Goal: Transaction & Acquisition: Purchase product/service

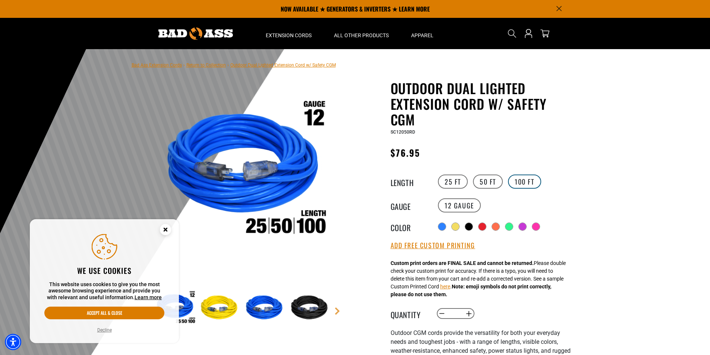
click at [524, 183] on label "100 FT" at bounding box center [524, 182] width 33 height 14
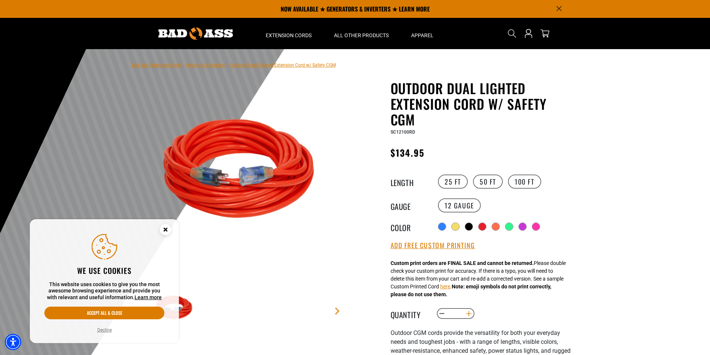
click at [468, 315] on button "Increase quantity for Outdoor Dual Lighted Extension Cord w/ Safety CGM" at bounding box center [469, 314] width 12 height 13
click at [115, 310] on button "Accept all & close" at bounding box center [104, 313] width 120 height 13
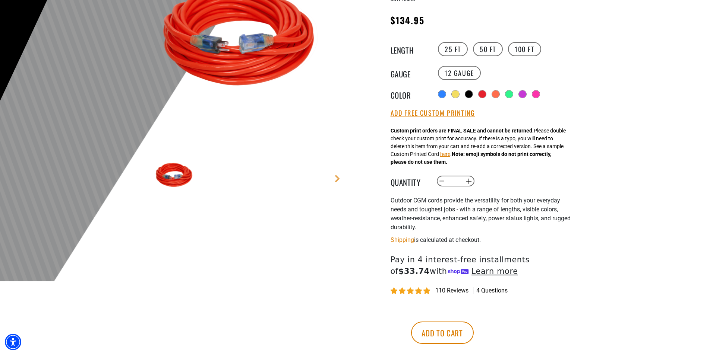
scroll to position [149, 0]
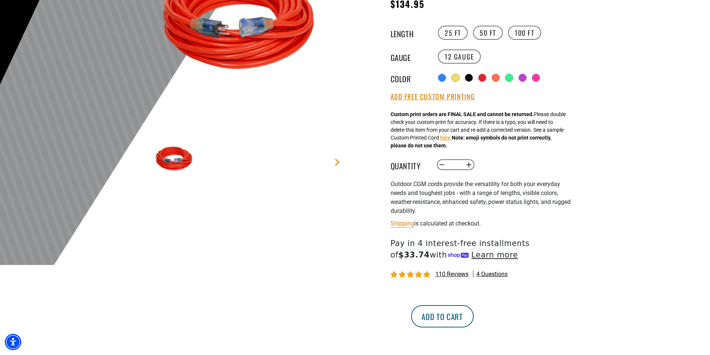
click at [473, 319] on button "Add to cart" at bounding box center [442, 316] width 63 height 22
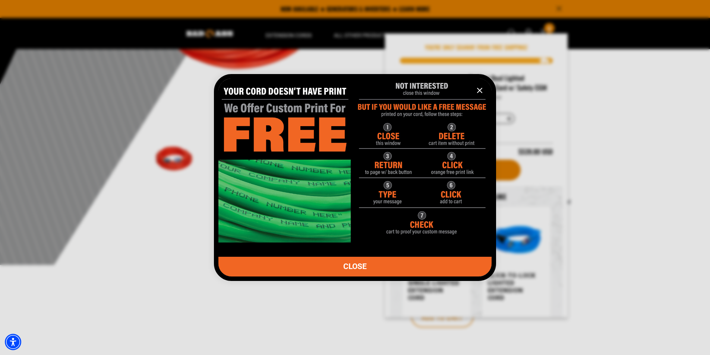
click at [479, 93] on icon "information" at bounding box center [479, 90] width 9 height 9
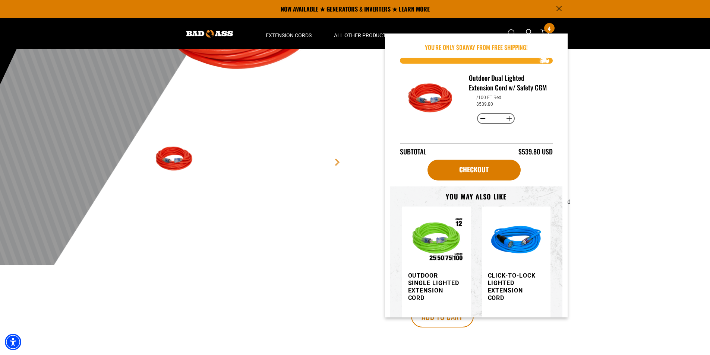
click at [370, 194] on div "Outdoor Dual Lighted Extension Cord w/ Safety CGM Outdoor Dual Lighted Extensio…" at bounding box center [467, 146] width 212 height 430
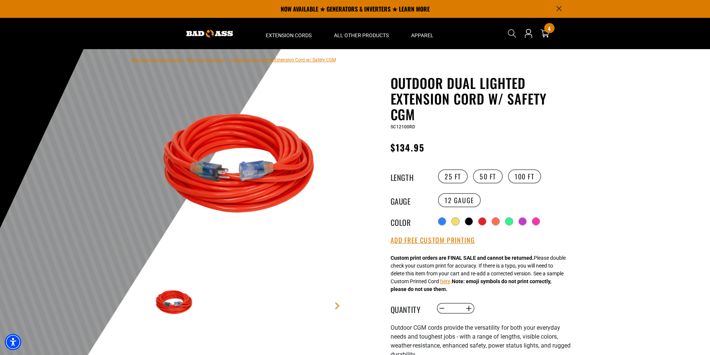
scroll to position [0, 0]
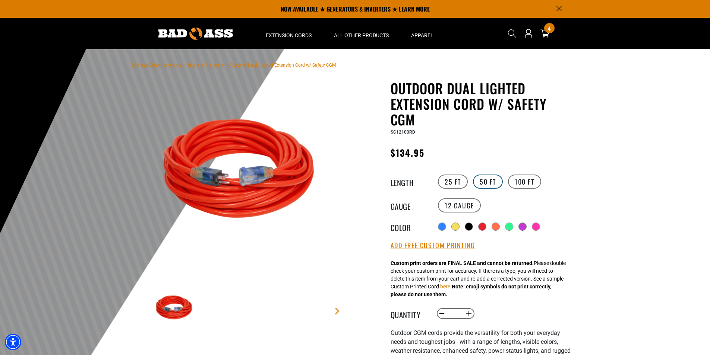
click at [484, 179] on label "50 FT" at bounding box center [488, 182] width 30 height 14
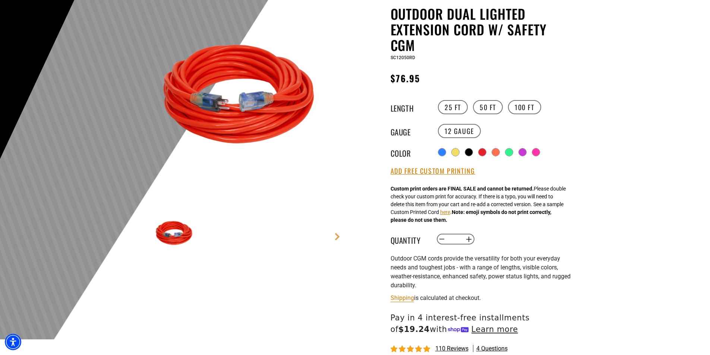
scroll to position [112, 0]
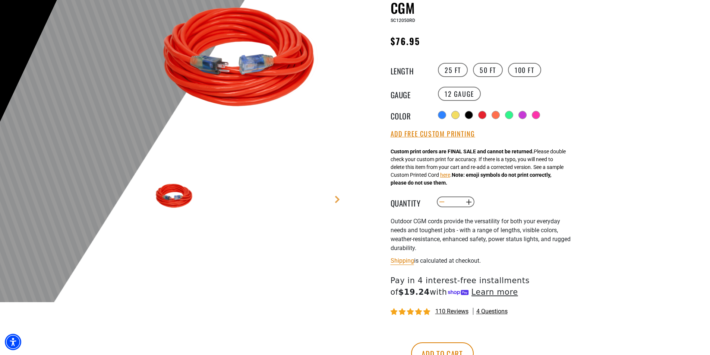
click at [441, 202] on button "Decrease quantity for Outdoor Dual Lighted Extension Cord w/ Safety CGM" at bounding box center [442, 202] width 12 height 13
type input "*"
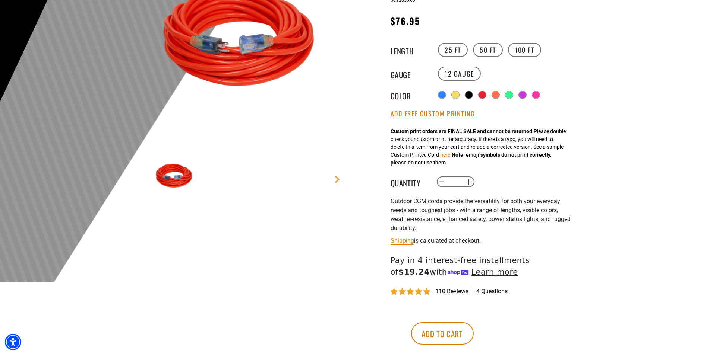
scroll to position [149, 0]
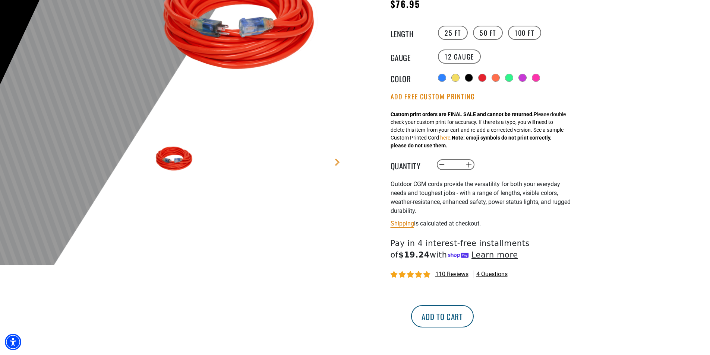
click at [473, 319] on button "Add to cart" at bounding box center [442, 316] width 63 height 22
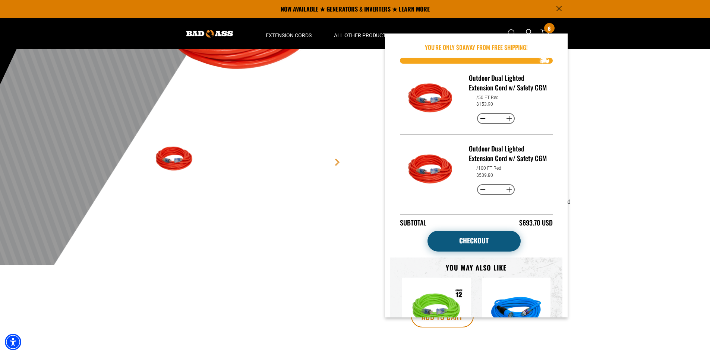
click at [473, 252] on link "Checkout" at bounding box center [473, 241] width 93 height 21
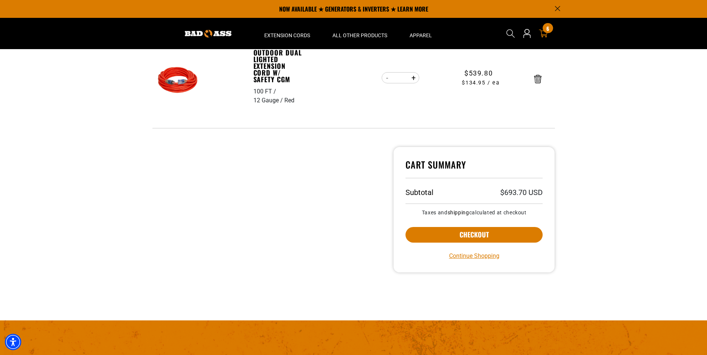
scroll to position [212, 0]
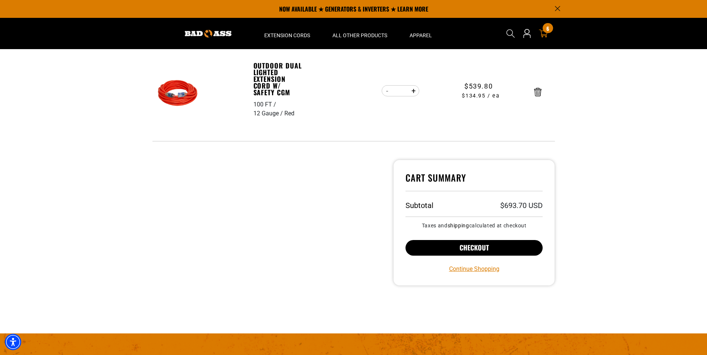
click at [471, 247] on button "Checkout" at bounding box center [473, 248] width 137 height 16
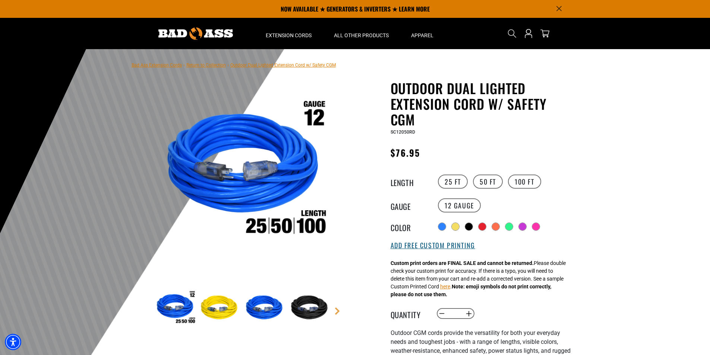
click at [431, 247] on button "Add Free Custom Printing" at bounding box center [432, 246] width 85 height 8
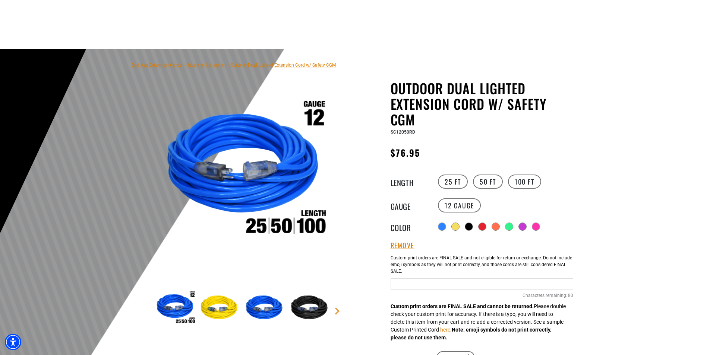
scroll to position [37, 0]
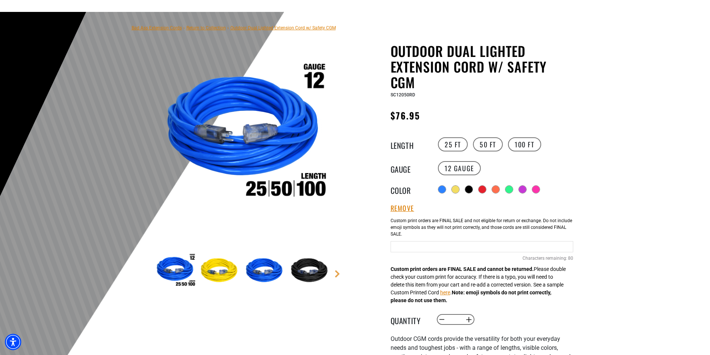
click at [394, 248] on input "Red Cables" at bounding box center [481, 246] width 183 height 11
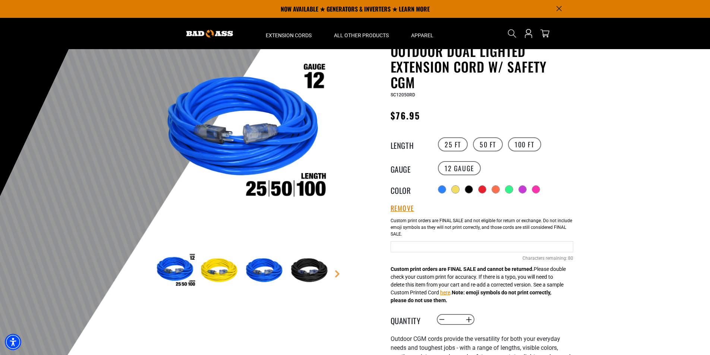
scroll to position [0, 0]
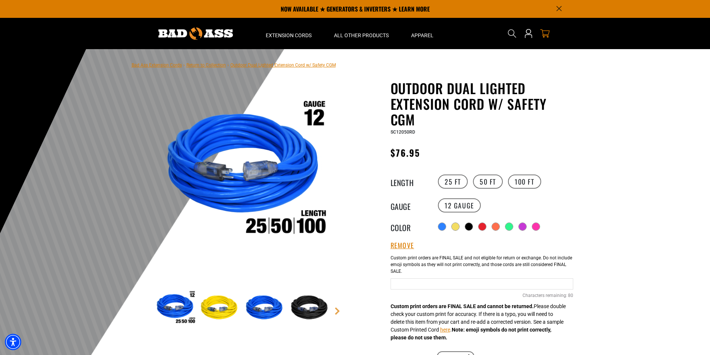
click at [546, 33] on icon "cart" at bounding box center [545, 34] width 10 height 10
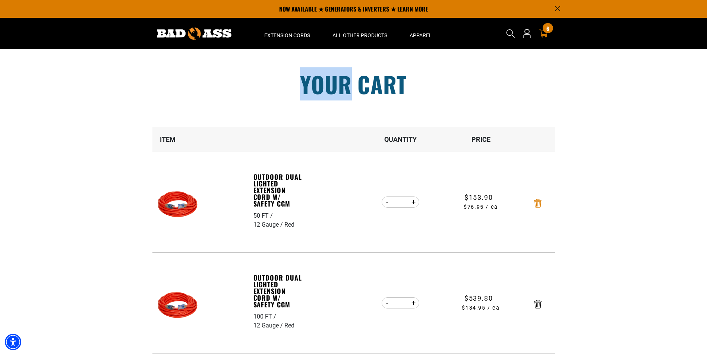
click at [538, 205] on icon "Remove Outdoor Dual Lighted Extension Cord w/ Safety CGM - 50 FT / 12 Gauge / R…" at bounding box center [537, 203] width 7 height 9
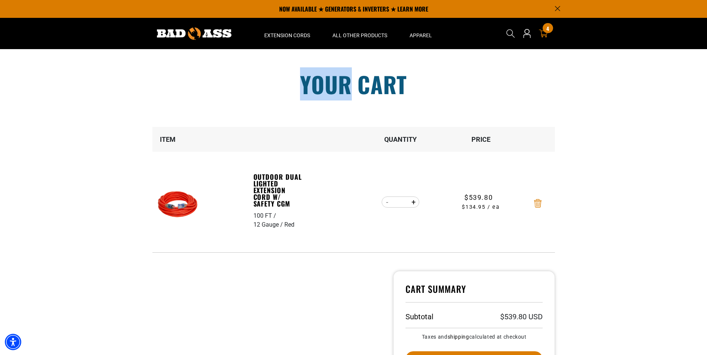
click at [535, 204] on icon "Remove Outdoor Dual Lighted Extension Cord w/ Safety CGM - 100 FT / 12 Gauge / …" at bounding box center [537, 203] width 7 height 9
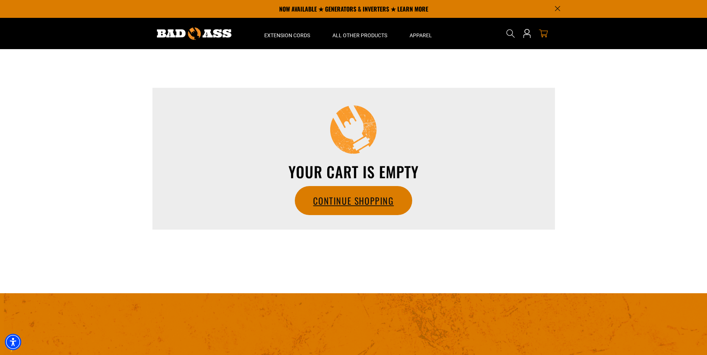
click at [342, 201] on link "Continue Shopping" at bounding box center [353, 201] width 116 height 28
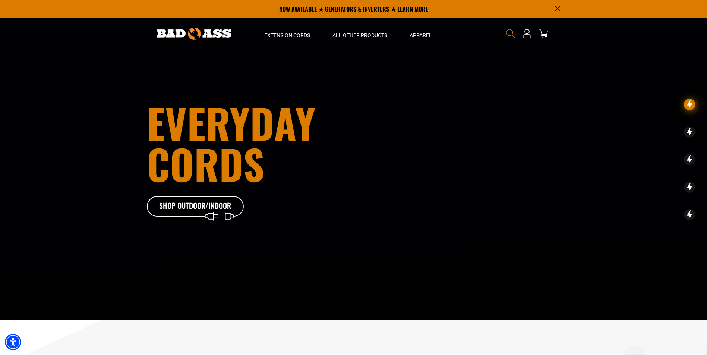
click at [509, 34] on icon "Search" at bounding box center [510, 34] width 10 height 10
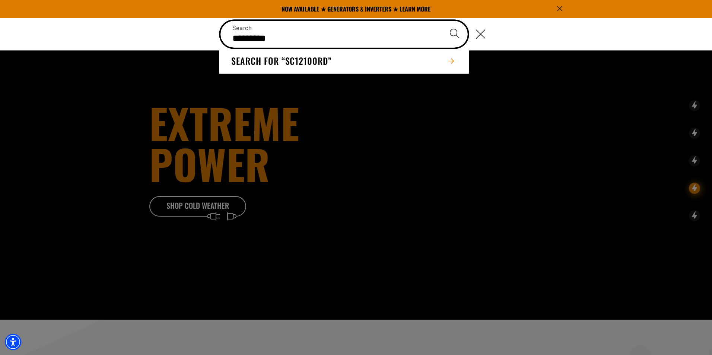
type input "*********"
click at [453, 32] on icon "Search" at bounding box center [455, 33] width 11 height 11
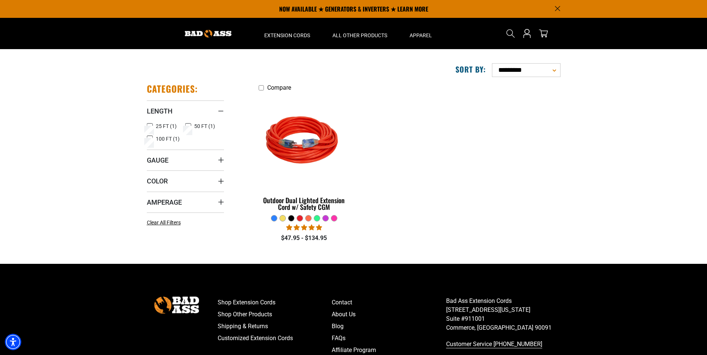
scroll to position [37, 0]
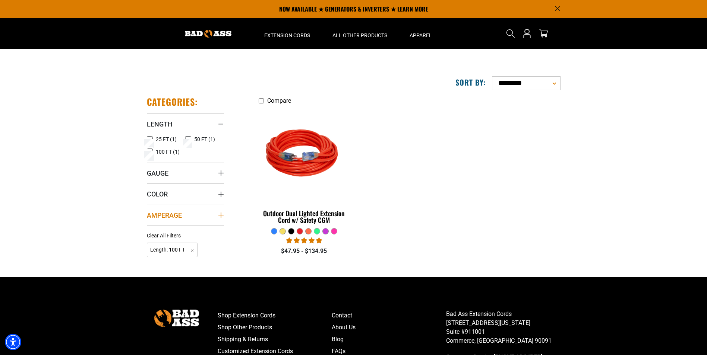
click at [216, 215] on summary "Amperage" at bounding box center [185, 215] width 77 height 21
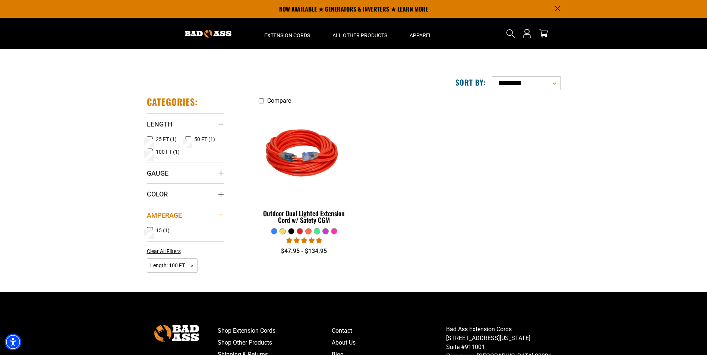
click at [216, 215] on summary "Amperage" at bounding box center [185, 215] width 77 height 21
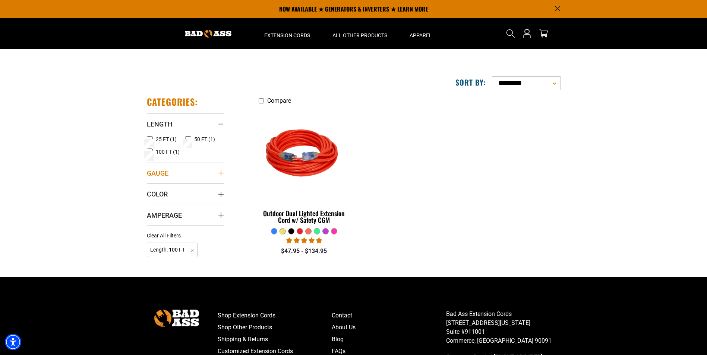
click at [220, 175] on icon "Gauge" at bounding box center [221, 173] width 6 height 6
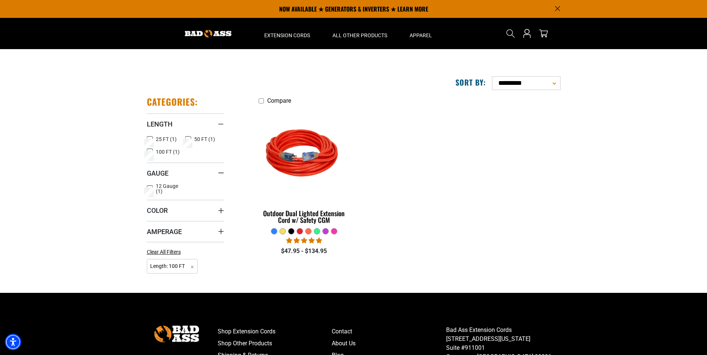
click at [237, 192] on aside "Categories: Length Length 25 FT (1) 25 FT (1 product) 50 FT (1) 100 FT (1)" at bounding box center [194, 185] width 95 height 190
click at [221, 173] on icon "Gauge" at bounding box center [221, 172] width 6 height 1
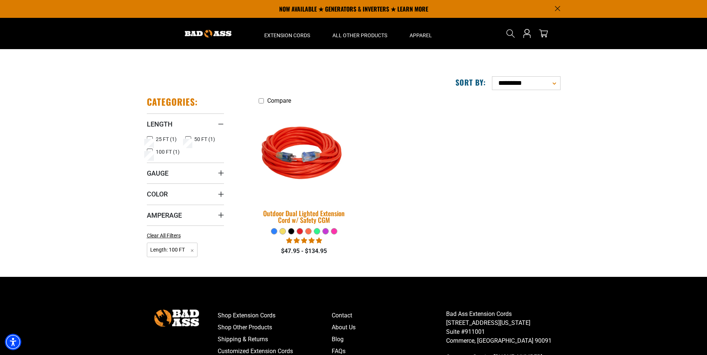
click at [291, 216] on div "Outdoor Dual Lighted Extension Cord w/ Safety CGM" at bounding box center [304, 216] width 91 height 13
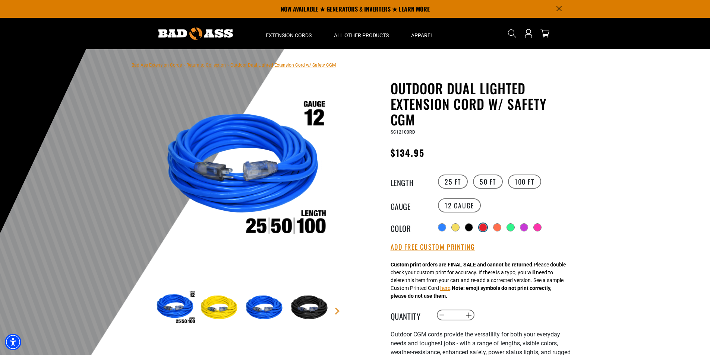
click at [484, 226] on div at bounding box center [482, 227] width 7 height 7
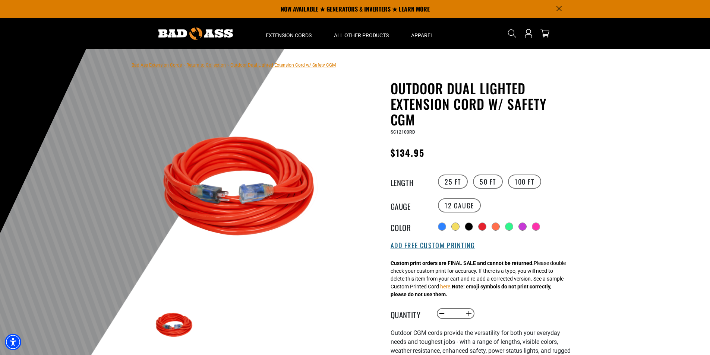
click at [432, 247] on button "Add Free Custom Printing" at bounding box center [432, 246] width 85 height 8
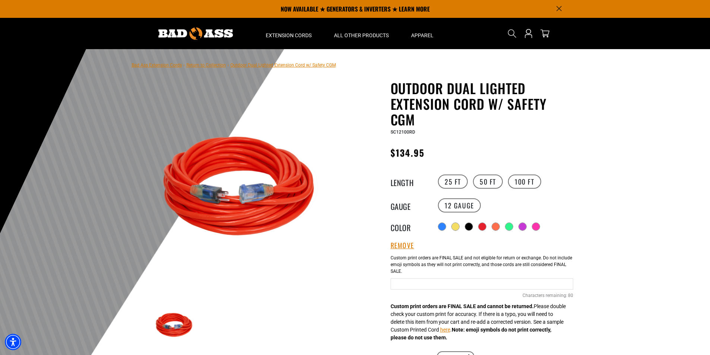
click at [430, 284] on input "text" at bounding box center [481, 284] width 183 height 11
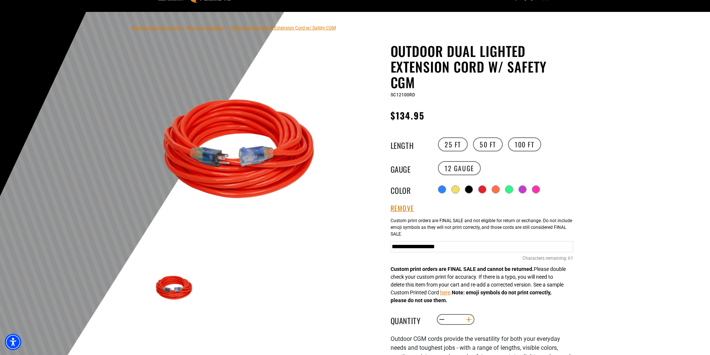
type input "**********"
click at [468, 320] on button "Increase quantity for Outdoor Dual Lighted Extension Cord w/ Safety CGM" at bounding box center [469, 320] width 12 height 13
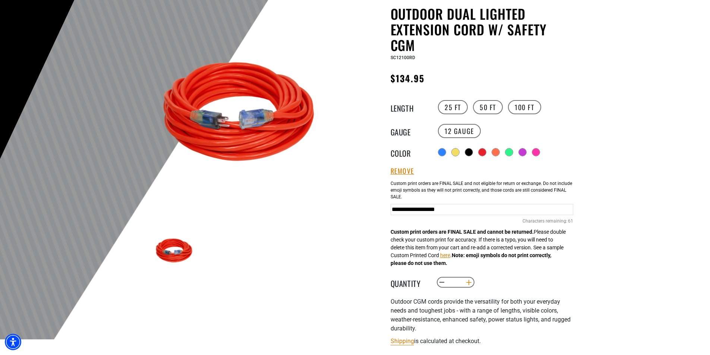
click at [469, 281] on button "Increase quantity for Outdoor Dual Lighted Extension Cord w/ Safety CGM" at bounding box center [469, 282] width 12 height 13
type input "*"
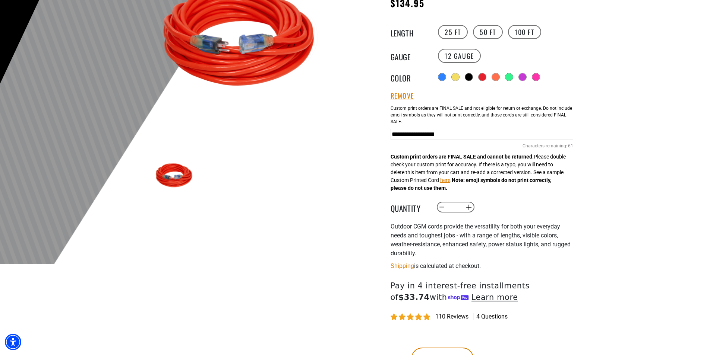
scroll to position [186, 0]
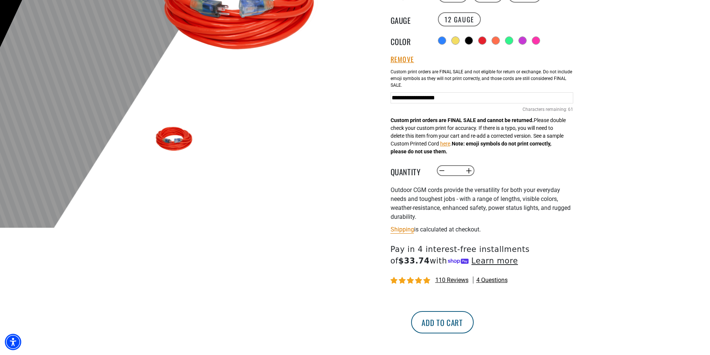
click at [473, 326] on button "Add to cart" at bounding box center [442, 322] width 63 height 22
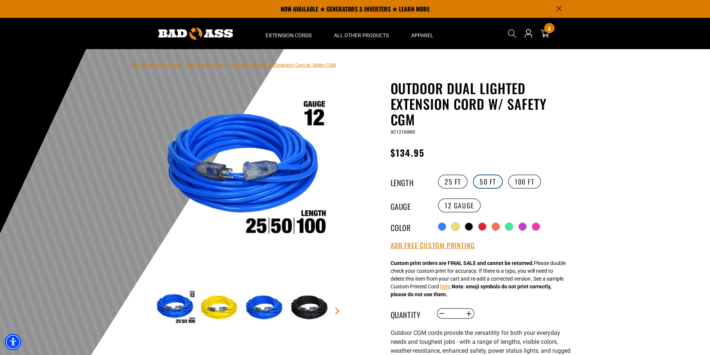
click at [488, 182] on label "50 FT" at bounding box center [488, 182] width 30 height 14
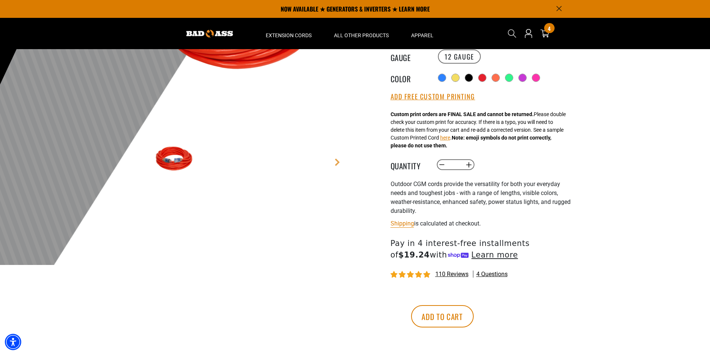
scroll to position [112, 0]
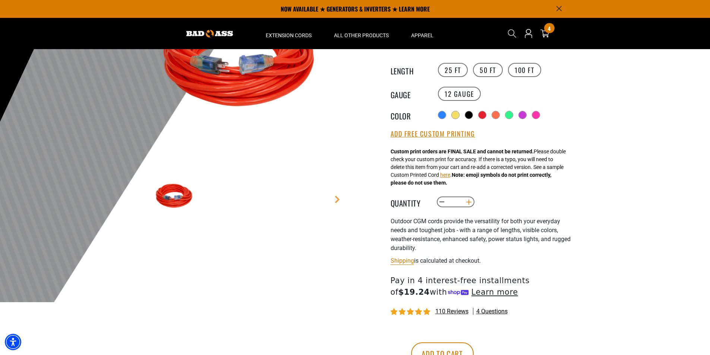
click at [470, 202] on button "Increase quantity for Outdoor Dual Lighted Extension Cord w/ Safety CGM" at bounding box center [469, 202] width 12 height 13
type input "*"
click at [429, 135] on button "Add Free Custom Printing" at bounding box center [432, 134] width 85 height 8
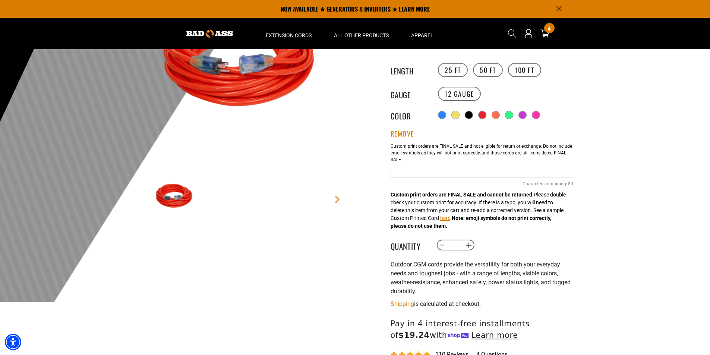
click at [400, 173] on input "Red Cables" at bounding box center [481, 172] width 183 height 11
type input "**********"
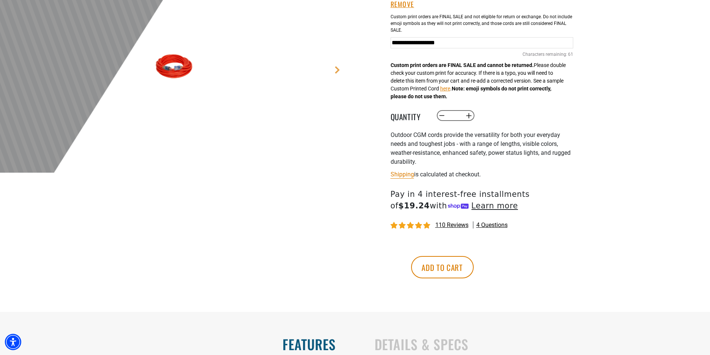
scroll to position [261, 0]
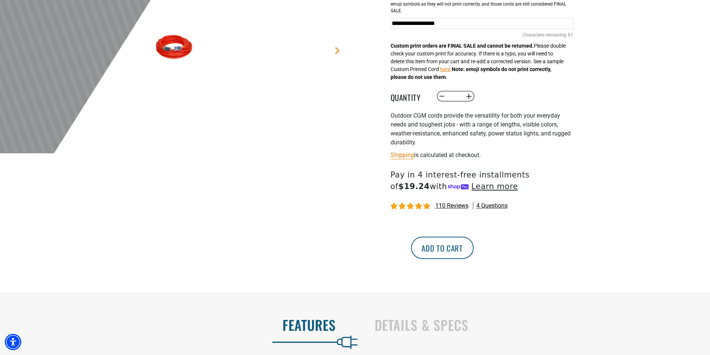
click at [473, 250] on button "Add to cart" at bounding box center [442, 248] width 63 height 22
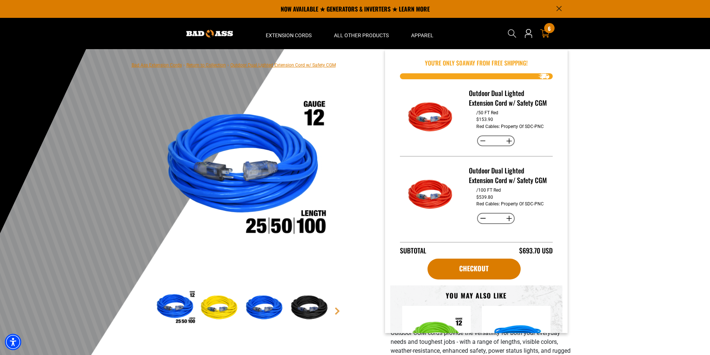
click at [549, 28] on span "6" at bounding box center [549, 29] width 3 height 6
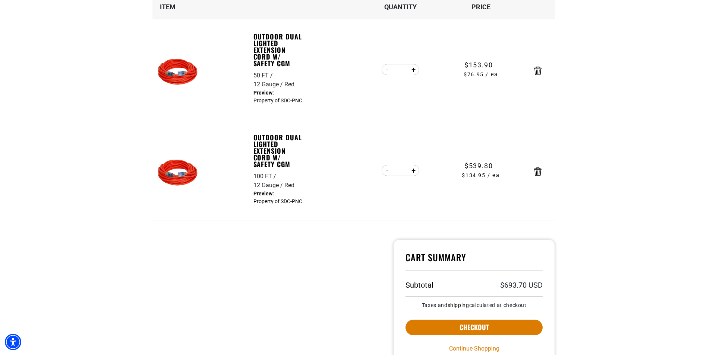
scroll to position [149, 0]
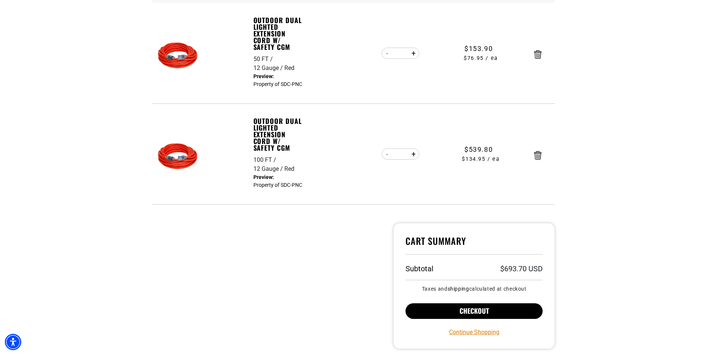
click at [484, 309] on button "Checkout" at bounding box center [473, 312] width 137 height 16
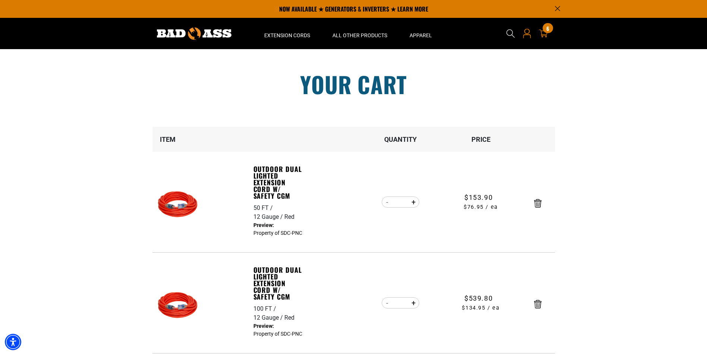
click at [524, 35] on icon at bounding box center [527, 34] width 10 height 10
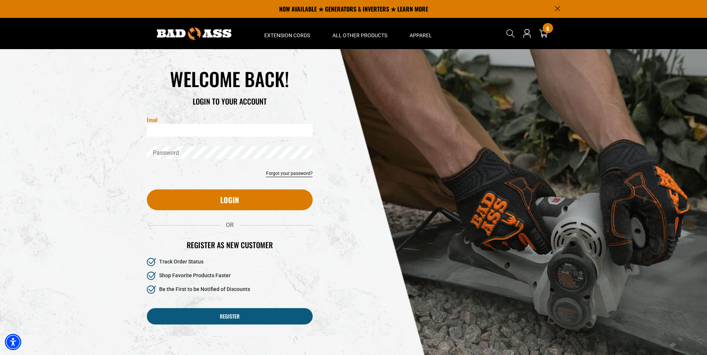
click at [201, 127] on input "Email" at bounding box center [230, 130] width 166 height 13
click at [212, 133] on input "Email" at bounding box center [230, 130] width 166 height 13
type input "**********"
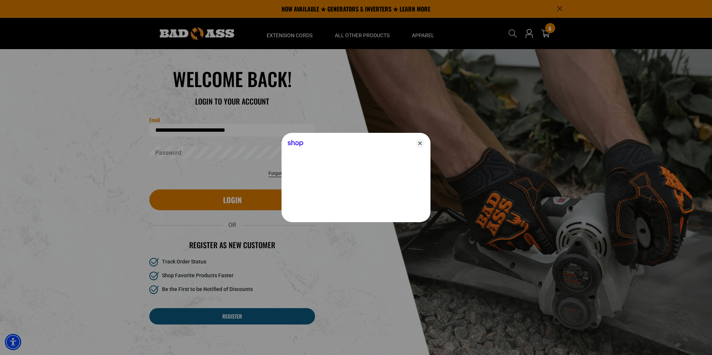
click at [493, 207] on div at bounding box center [356, 177] width 712 height 355
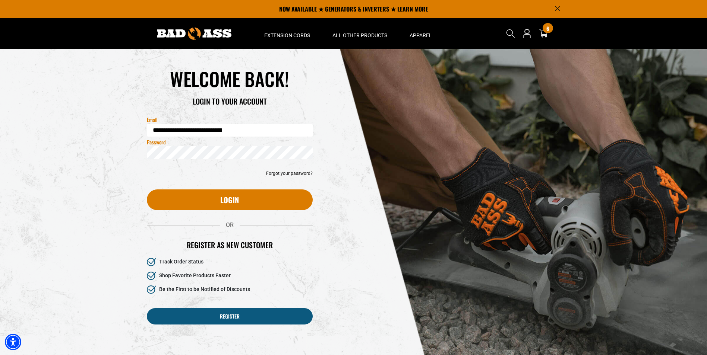
click at [346, 241] on div "Reset your password Email Submit Cancel WELCOME BACK! OR" at bounding box center [353, 200] width 425 height 302
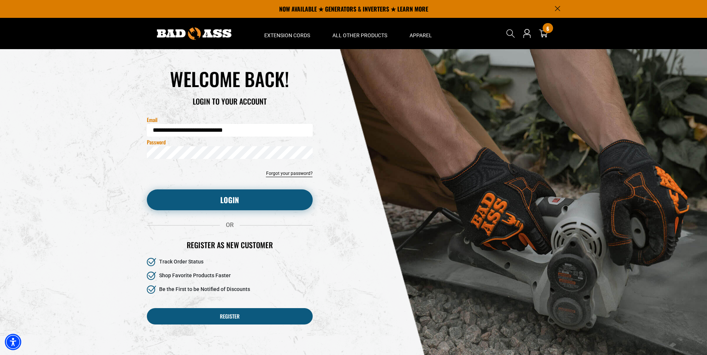
click at [222, 193] on button "Login" at bounding box center [230, 200] width 166 height 21
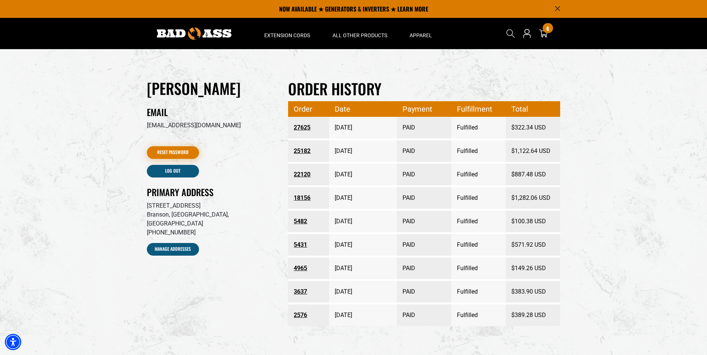
click at [175, 155] on link "Reset Password" at bounding box center [173, 152] width 52 height 13
click at [169, 148] on link "Reset Password" at bounding box center [173, 152] width 52 height 13
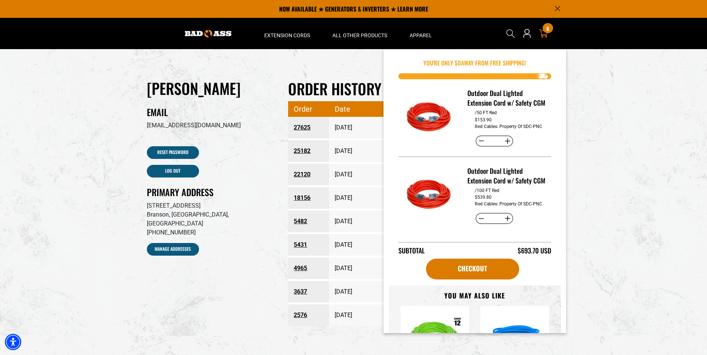
click at [545, 31] on div "6 6 items" at bounding box center [547, 28] width 10 height 10
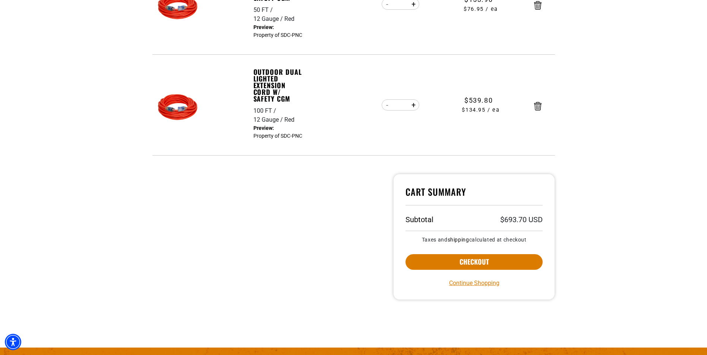
scroll to position [223, 0]
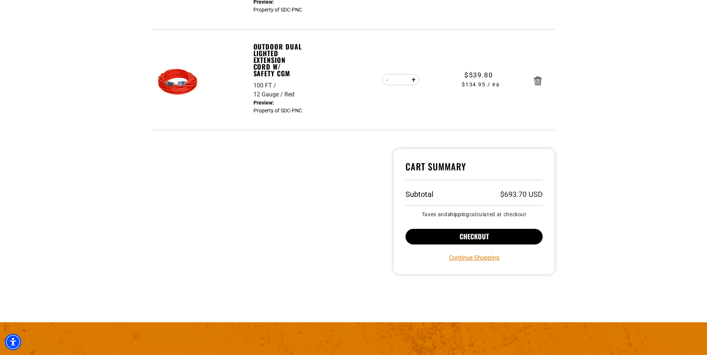
click at [472, 237] on button "Checkout" at bounding box center [473, 237] width 137 height 16
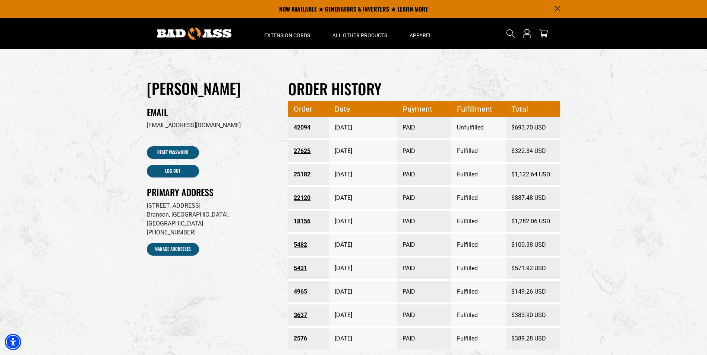
click at [303, 127] on link "42094" at bounding box center [309, 127] width 30 height 13
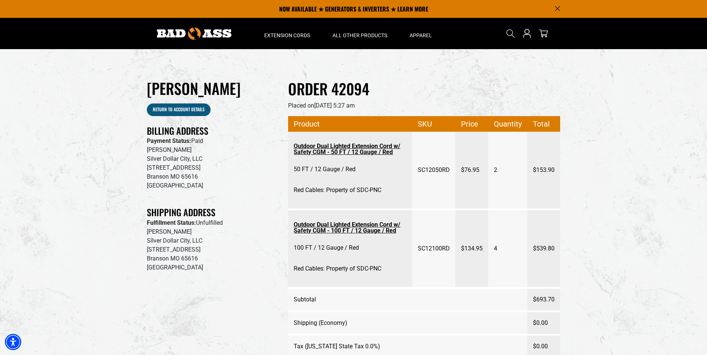
drag, startPoint x: 342, startPoint y: 151, endPoint x: 590, endPoint y: 181, distance: 250.7
click at [590, 181] on section "[PERSON_NAME] Return to Account details Billing Address Payment Status: Paid [P…" at bounding box center [353, 239] width 707 height 380
